Goal: Task Accomplishment & Management: Manage account settings

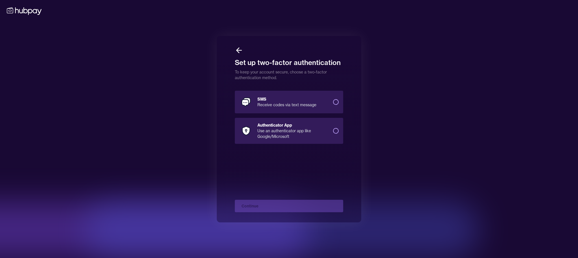
click at [334, 101] on button "SMS Receive codes via text message" at bounding box center [336, 102] width 6 height 6
click at [310, 204] on button "Continue" at bounding box center [289, 206] width 108 height 12
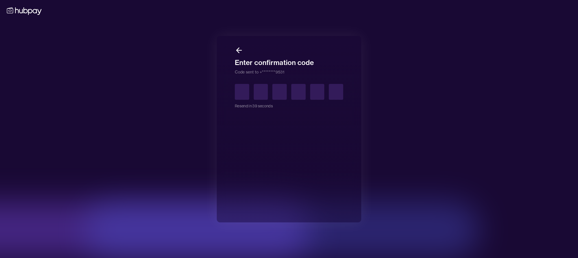
type input "*"
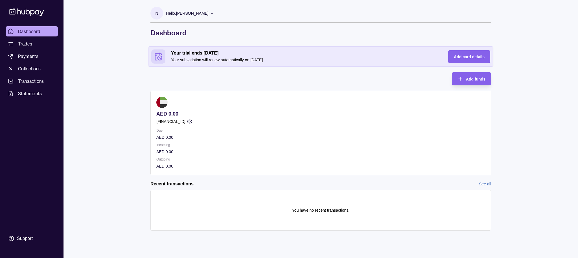
click at [212, 13] on icon at bounding box center [212, 13] width 3 height 1
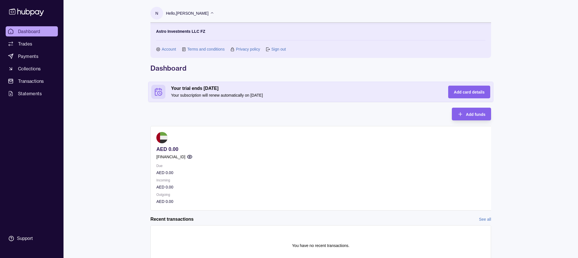
click at [205, 106] on div "N Hello, [PERSON_NAME] Astro Investments LLC FZ Account Terms and conditions Pr…" at bounding box center [320, 138] width 363 height 277
click at [9, 240] on circle at bounding box center [11, 238] width 5 height 5
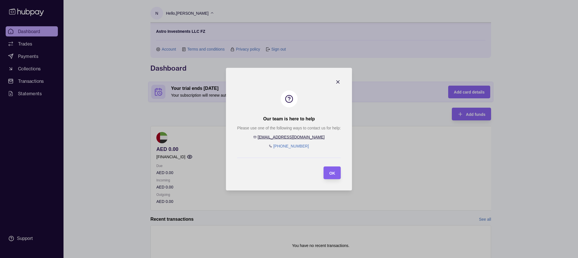
click at [339, 82] on icon "button" at bounding box center [338, 82] width 6 height 6
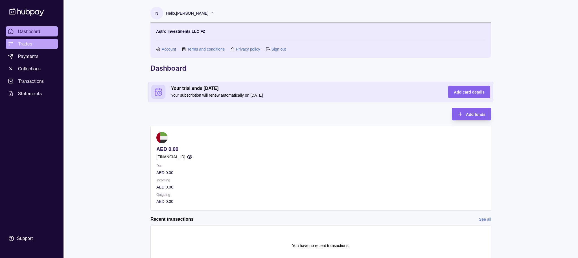
click at [21, 41] on span "Trades" at bounding box center [25, 43] width 14 height 7
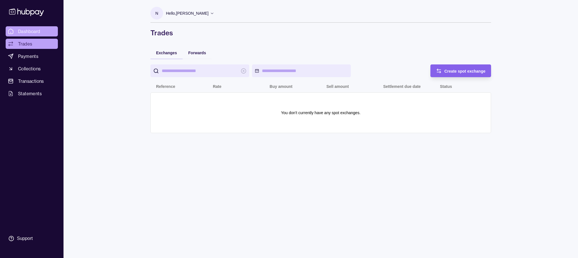
click at [27, 36] on link "Dashboard" at bounding box center [32, 31] width 52 height 10
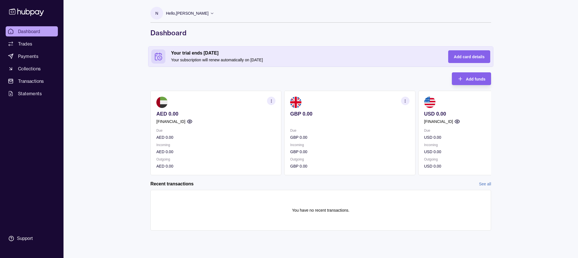
click at [210, 15] on icon at bounding box center [212, 13] width 4 height 4
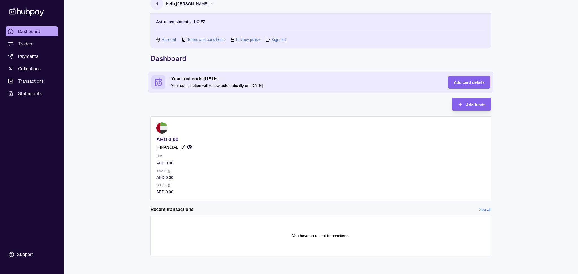
scroll to position [0, 2]
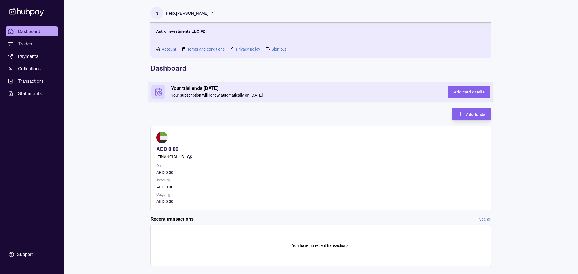
click at [30, 30] on span "Dashboard" at bounding box center [29, 31] width 22 height 7
click at [204, 47] on link "Terms and conditions" at bounding box center [206, 49] width 37 height 6
click at [208, 10] on div "Hello, [PERSON_NAME]" at bounding box center [190, 13] width 48 height 12
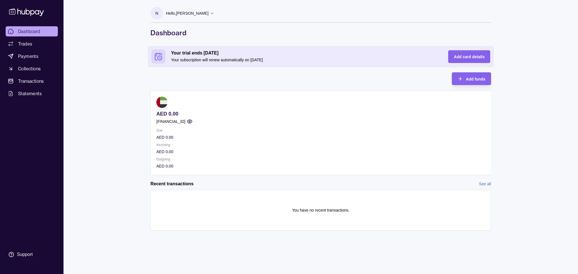
click at [208, 10] on div "Hello, [PERSON_NAME]" at bounding box center [190, 13] width 48 height 12
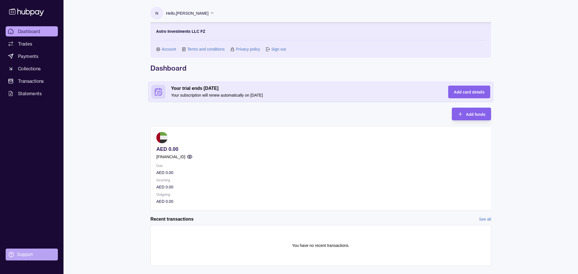
click at [22, 253] on div "Support" at bounding box center [25, 254] width 16 height 6
click at [17, 11] on icon at bounding box center [26, 12] width 35 height 8
click at [169, 50] on link "Account" at bounding box center [169, 49] width 14 height 6
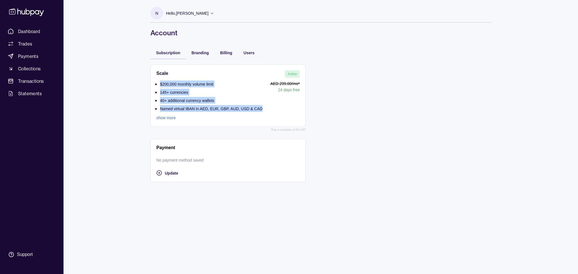
drag, startPoint x: 156, startPoint y: 84, endPoint x: 255, endPoint y: 112, distance: 103.7
click at [261, 112] on section "Scale Active $200,000 monthly volume limit 145+ currencies 40+ additional curre…" at bounding box center [228, 95] width 155 height 62
drag, startPoint x: 220, startPoint y: 112, endPoint x: 212, endPoint y: 113, distance: 7.3
click at [220, 112] on div "$200,000 monthly volume limit 145+ currencies 40+ additional currency wallets N…" at bounding box center [209, 100] width 106 height 40
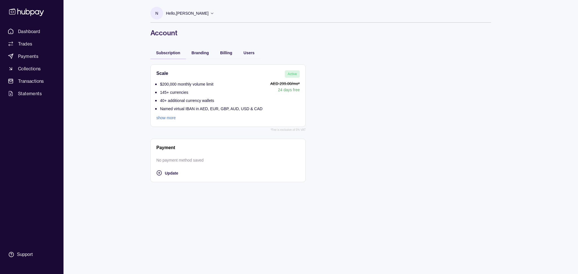
click at [165, 118] on link "show more" at bounding box center [209, 118] width 106 height 6
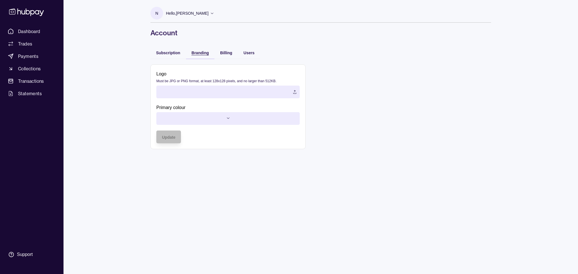
click at [192, 53] on span "Branding" at bounding box center [200, 53] width 17 height 5
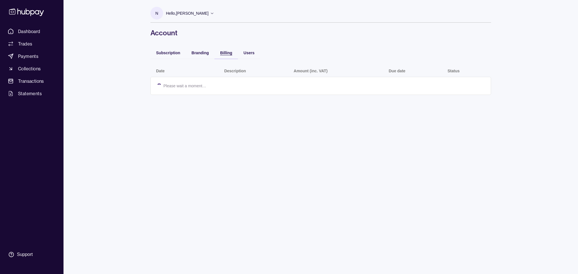
click at [220, 52] on span "Billing" at bounding box center [226, 53] width 12 height 5
click at [244, 52] on span "Users" at bounding box center [249, 53] width 11 height 5
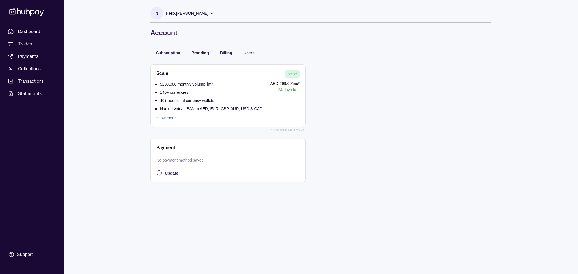
click at [158, 52] on span "Subscription" at bounding box center [168, 53] width 24 height 5
click at [21, 31] on span "Dashboard" at bounding box center [29, 31] width 22 height 7
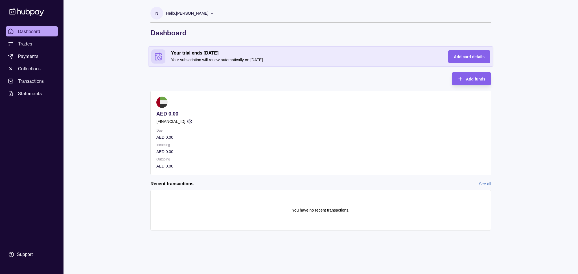
click at [209, 15] on div "Hello, [PERSON_NAME]" at bounding box center [190, 13] width 48 height 12
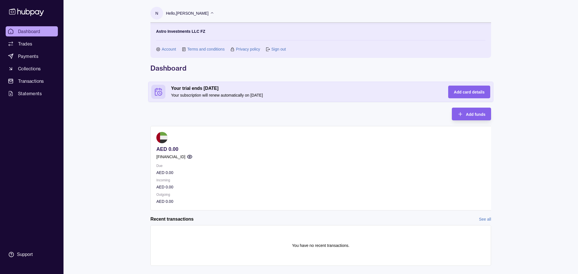
click at [277, 50] on link "Sign out" at bounding box center [278, 49] width 14 height 6
